Goal: Navigation & Orientation: Find specific page/section

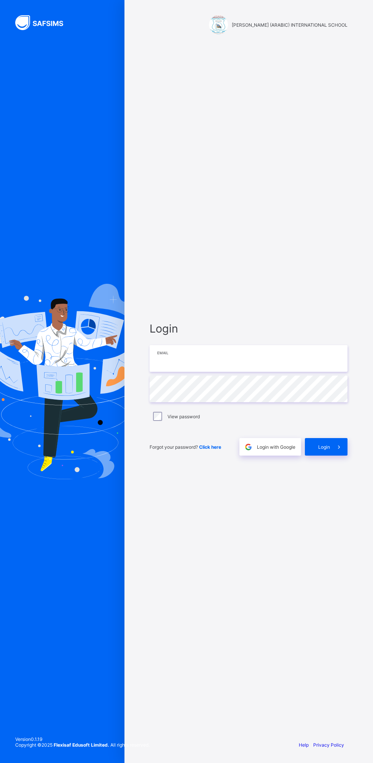
type input "**********"
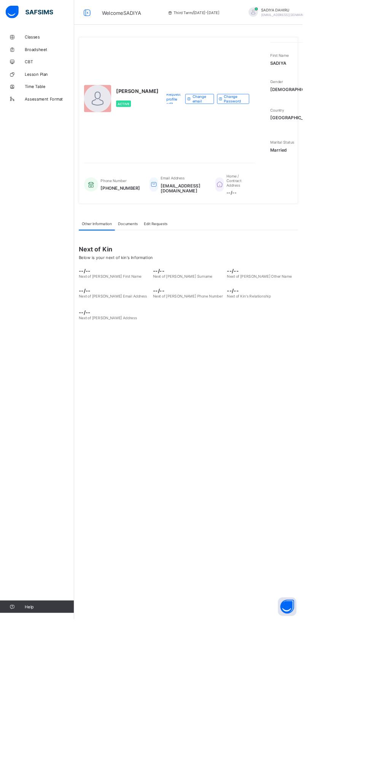
click at [40, 43] on span "Classes" at bounding box center [60, 46] width 61 height 6
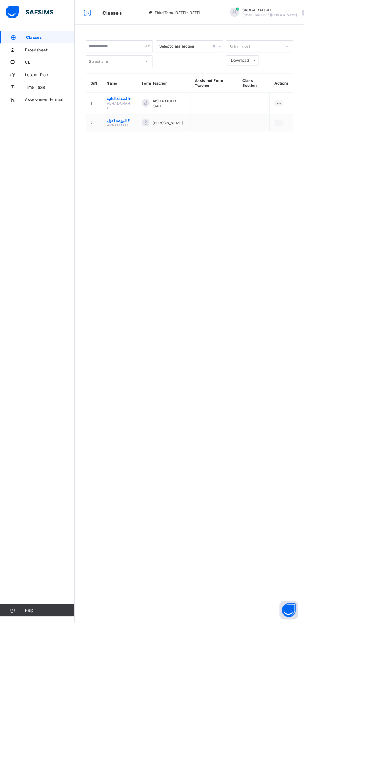
click at [0, 0] on ul "View Class" at bounding box center [0, 0] width 0 height 0
click at [0, 0] on div "View Class" at bounding box center [0, 0] width 0 height 0
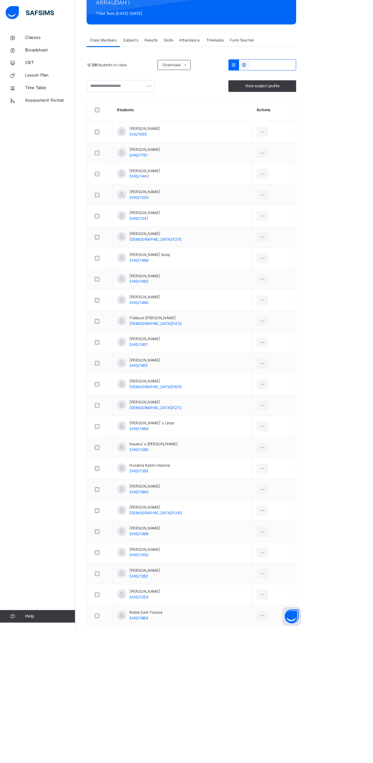
scroll to position [127, 0]
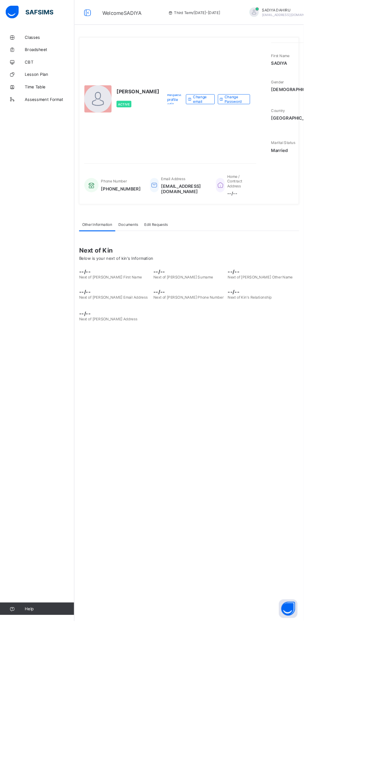
click at [322, 14] on span "[PERSON_NAME]" at bounding box center [355, 13] width 67 height 6
click at [352, 75] on span "Logout" at bounding box center [377, 75] width 50 height 9
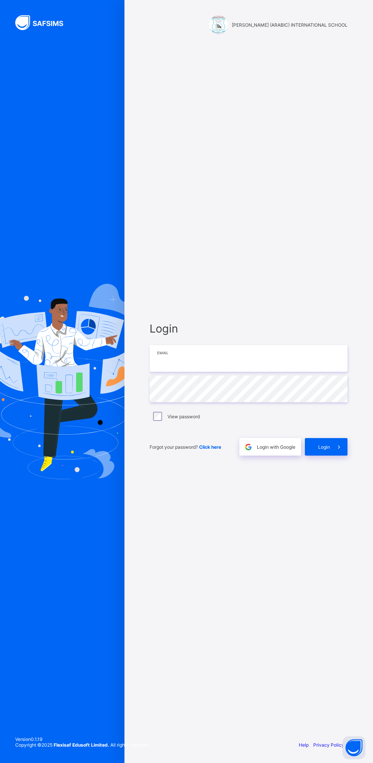
click at [290, 361] on input "email" at bounding box center [249, 358] width 198 height 27
type input "**********"
click at [339, 447] on icon at bounding box center [339, 446] width 8 height 7
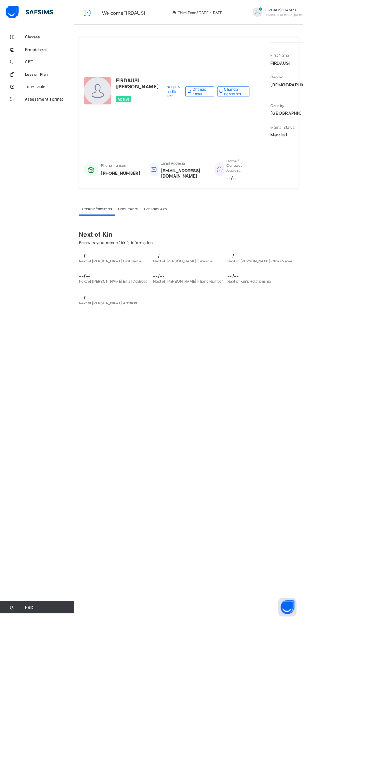
click at [48, 40] on link "Classes" at bounding box center [45, 45] width 91 height 15
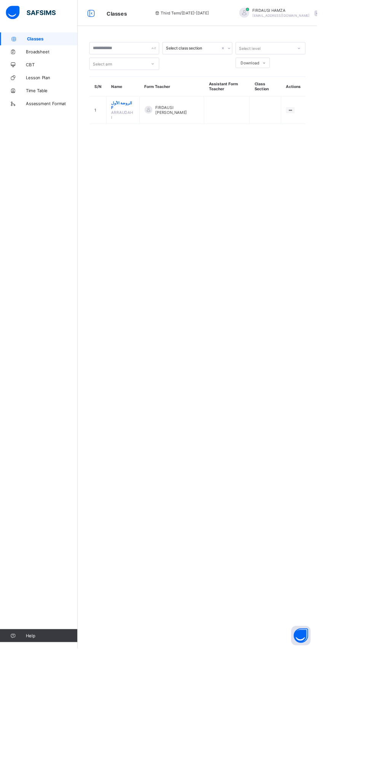
click at [0, 0] on ul "View Class" at bounding box center [0, 0] width 0 height 0
click at [324, 163] on div "Select class section Select level Select arm Download Pdf Report Excel Report S…" at bounding box center [232, 381] width 282 height 763
click at [342, 126] on div at bounding box center [342, 129] width 10 height 7
click at [0, 0] on icon at bounding box center [0, 0] width 0 height 0
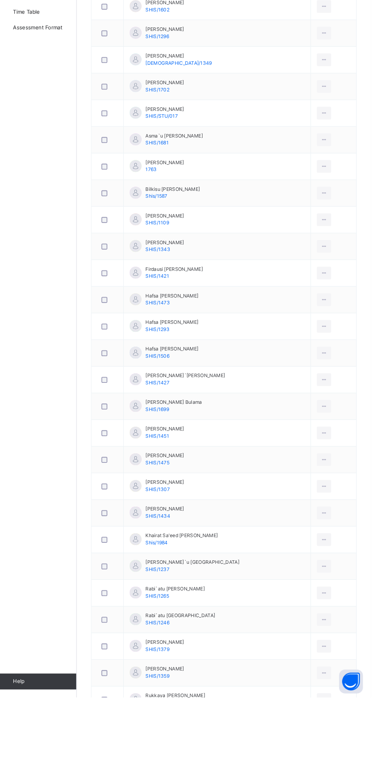
scroll to position [187, 0]
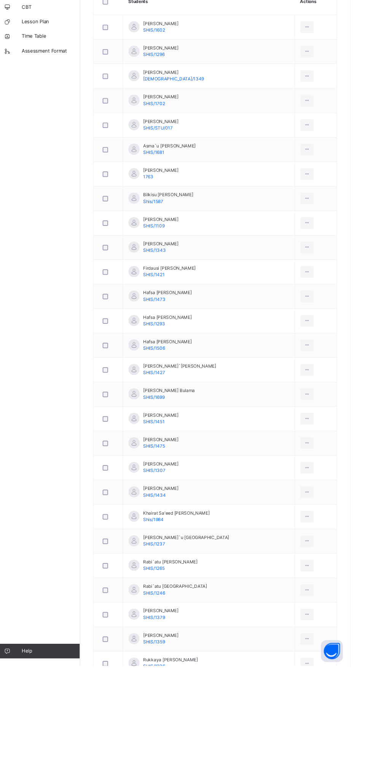
click at [37, 395] on div "Classes Broadsheet CBT Lesson Plan Time Table Assessment Format Help" at bounding box center [45, 396] width 91 height 733
click at [45, 389] on div "Classes Broadsheet CBT Lesson Plan Time Table Assessment Format Help" at bounding box center [45, 396] width 91 height 733
